Goal: Task Accomplishment & Management: Manage account settings

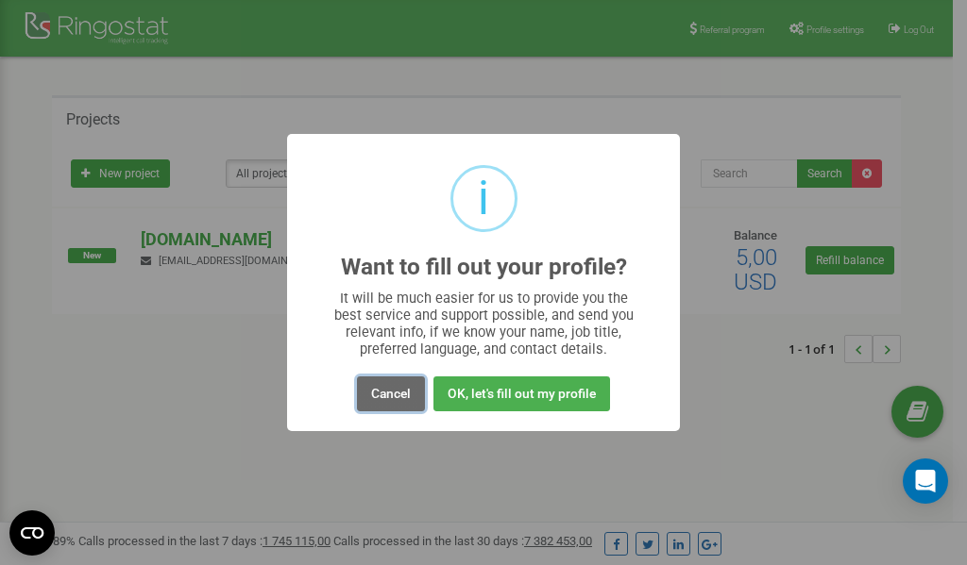
click at [402, 392] on button "Cancel" at bounding box center [391, 394] width 68 height 35
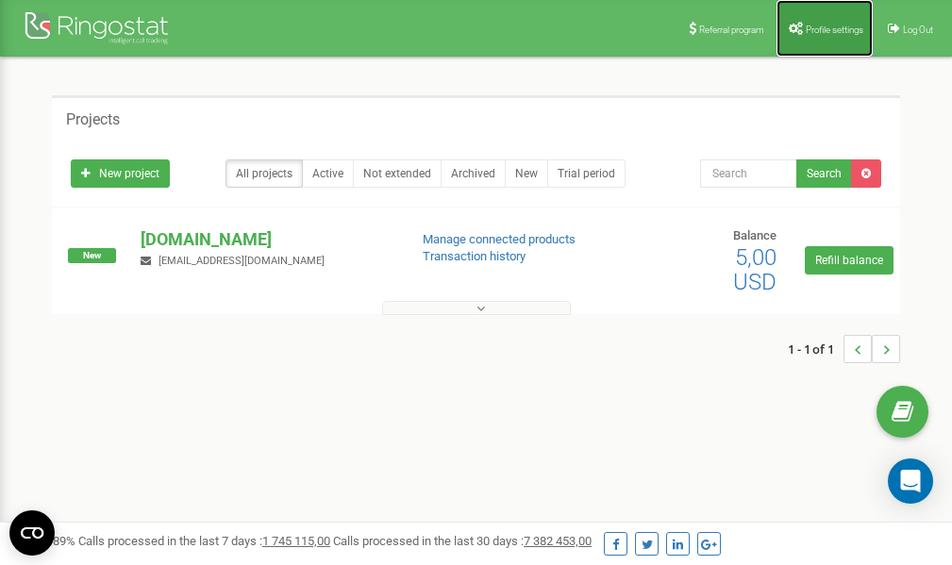
click at [829, 13] on link "Profile settings" at bounding box center [825, 28] width 96 height 57
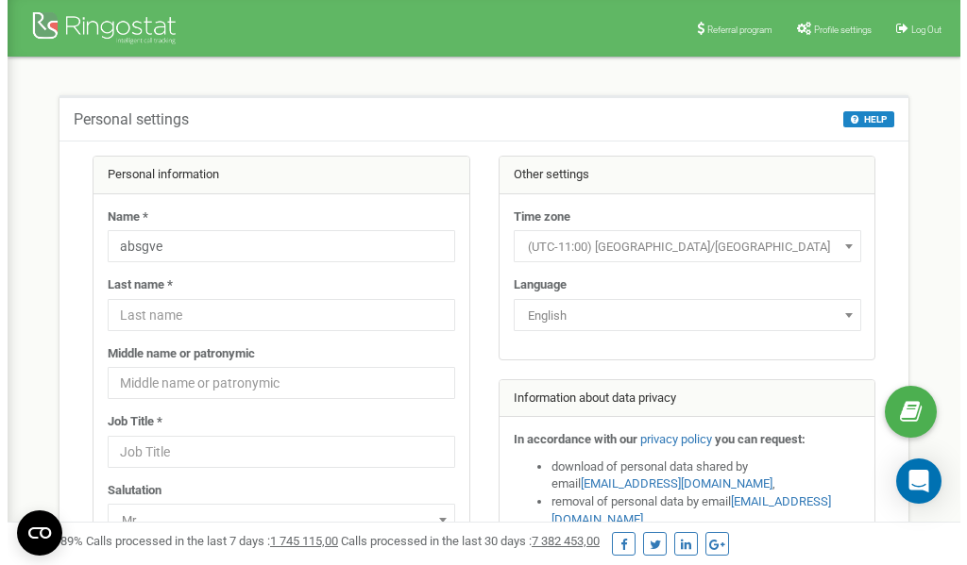
scroll to position [94, 0]
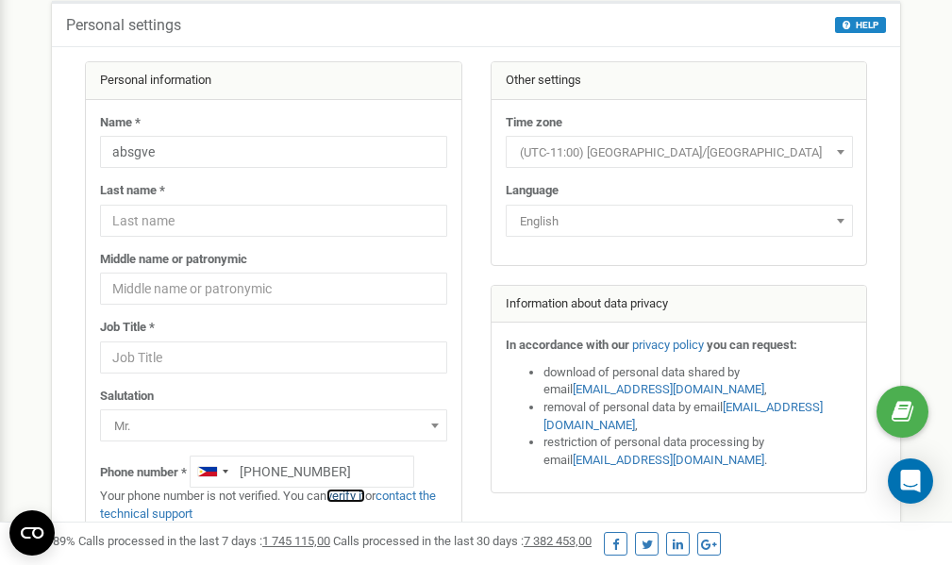
click at [354, 496] on link "verify it" at bounding box center [346, 496] width 39 height 14
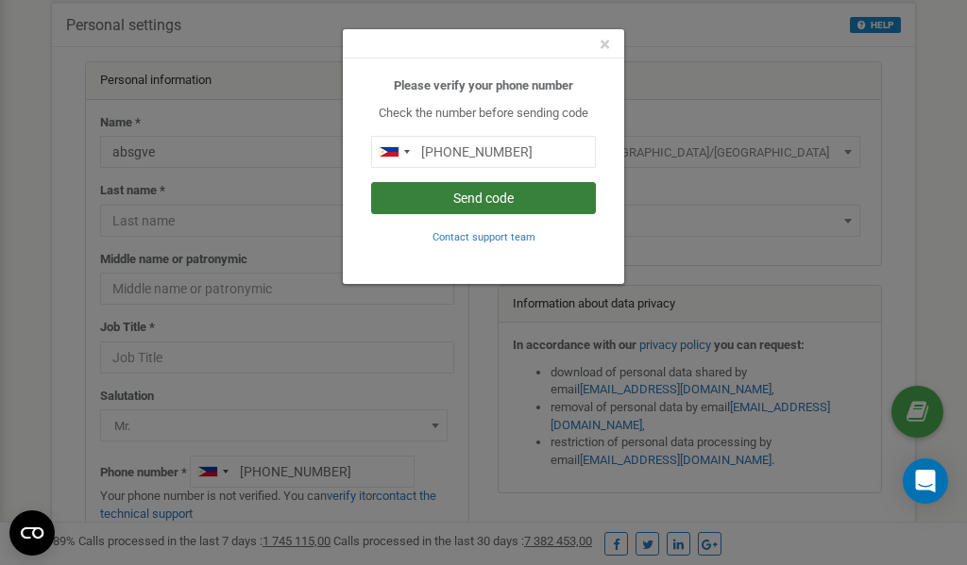
click at [439, 200] on button "Send code" at bounding box center [483, 198] width 225 height 32
